Goal: Task Accomplishment & Management: Use online tool/utility

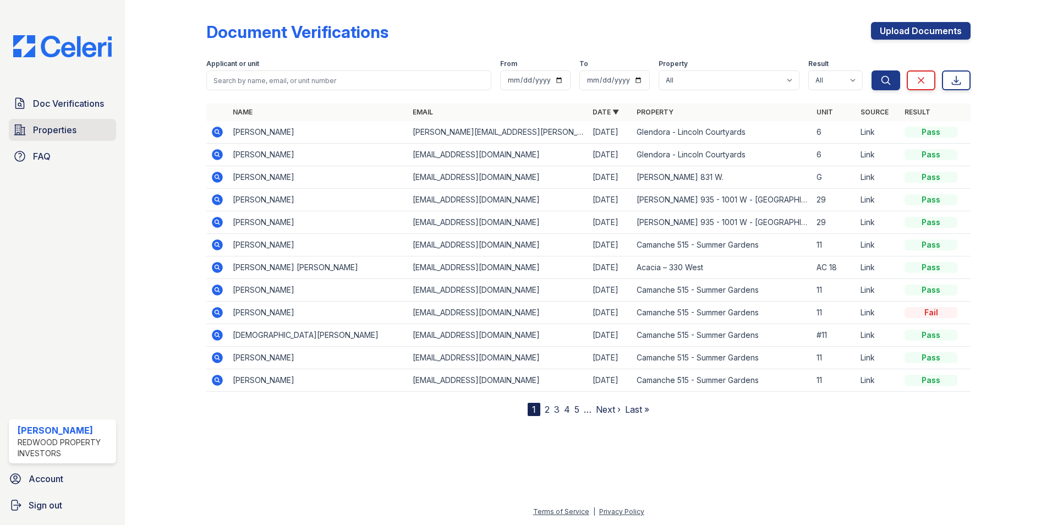
click at [61, 133] on span "Properties" at bounding box center [54, 129] width 43 height 13
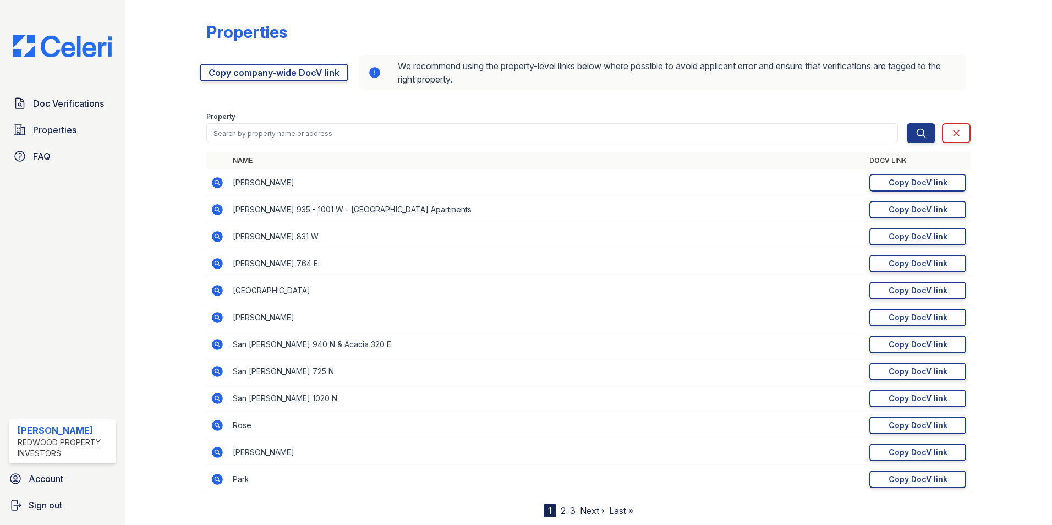
scroll to position [30, 0]
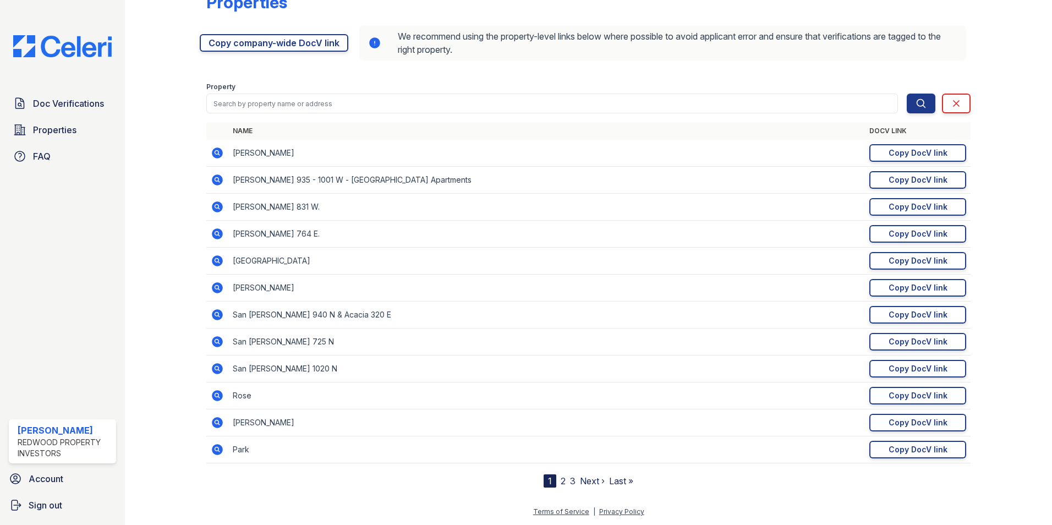
click at [217, 260] on icon at bounding box center [216, 260] width 3 height 3
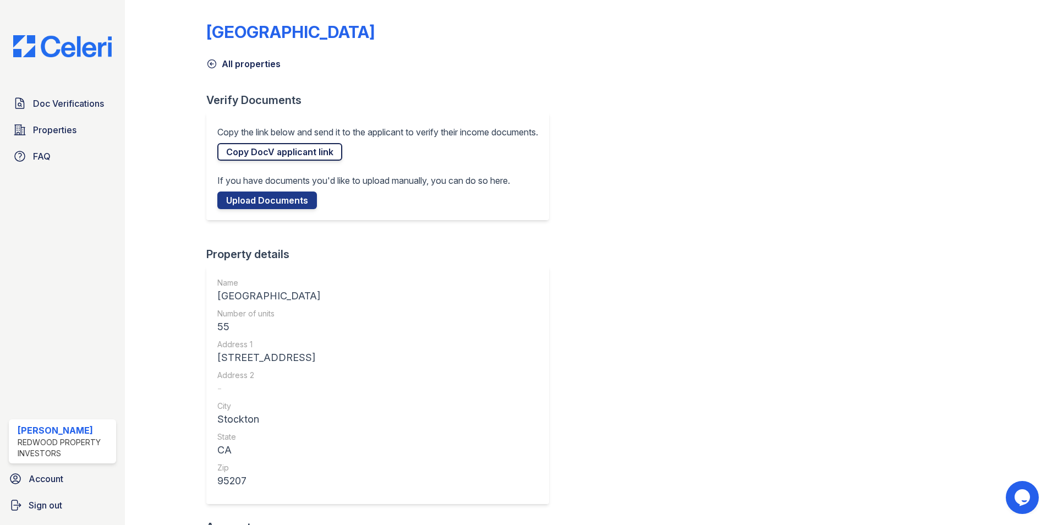
click at [270, 156] on link "Copy DocV applicant link" at bounding box center [279, 152] width 125 height 18
